Goal: Find specific page/section: Find specific page/section

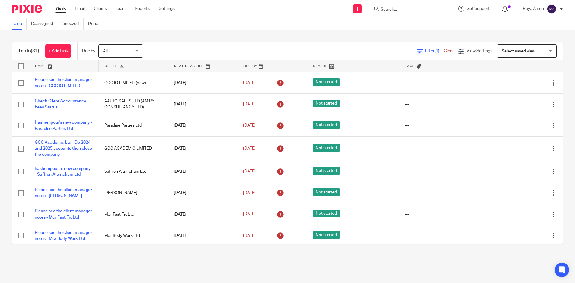
click at [505, 8] on icon at bounding box center [505, 9] width 6 height 6
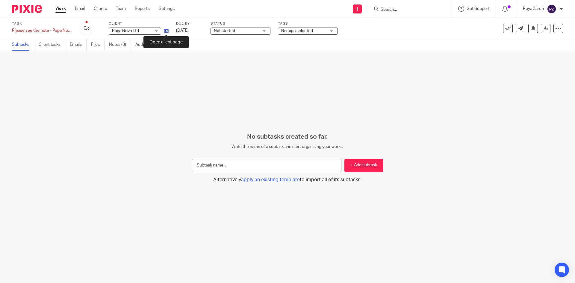
click at [168, 31] on icon at bounding box center [166, 31] width 4 height 4
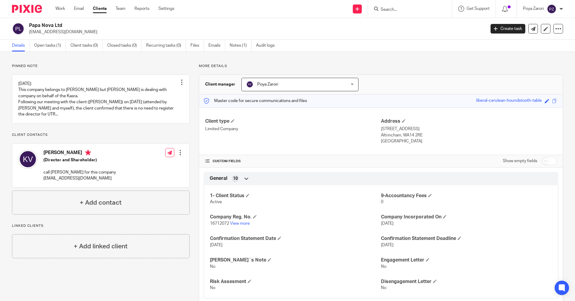
drag, startPoint x: 63, startPoint y: 24, endPoint x: 30, endPoint y: 27, distance: 33.7
click at [30, 27] on h2 "Papa Nova Ltd" at bounding box center [210, 25] width 362 height 6
click at [245, 223] on link "View more" at bounding box center [240, 224] width 20 height 4
click at [132, 111] on link at bounding box center [100, 99] width 177 height 48
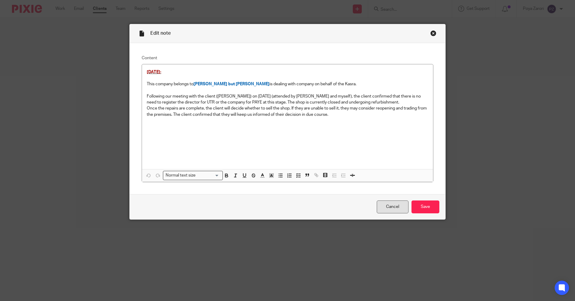
click at [385, 204] on link "Cancel" at bounding box center [393, 207] width 32 height 13
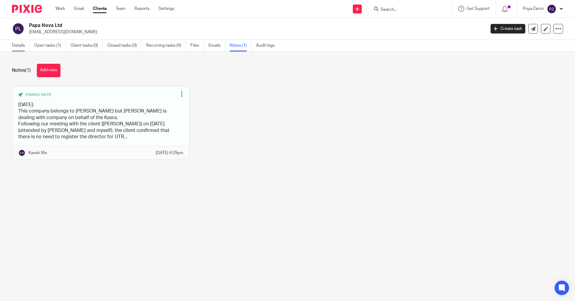
click at [17, 46] on link "Details" at bounding box center [21, 46] width 18 height 12
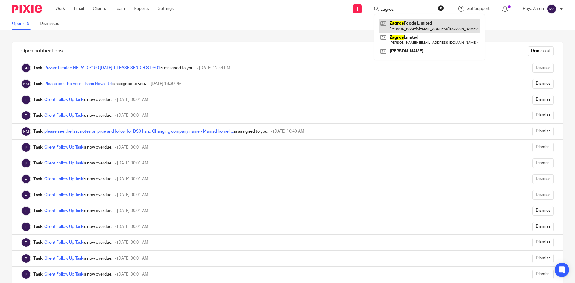
type input "zagros"
click at [417, 25] on link at bounding box center [429, 26] width 101 height 14
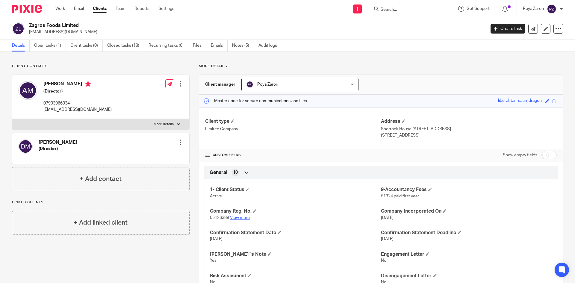
click at [243, 218] on link "View more" at bounding box center [240, 218] width 20 height 4
